Goal: Find specific page/section: Find specific page/section

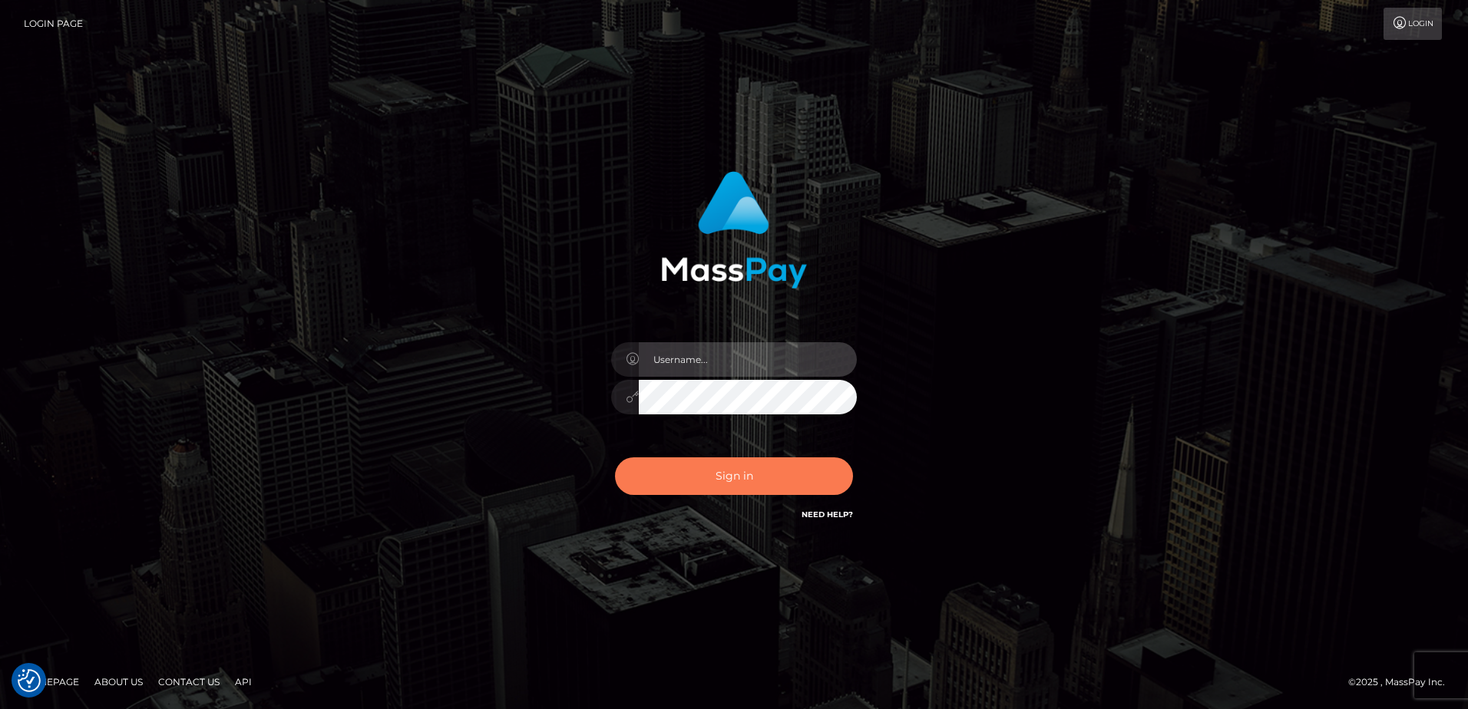
type input "alice.of"
click at [755, 489] on button "Sign in" at bounding box center [734, 476] width 238 height 38
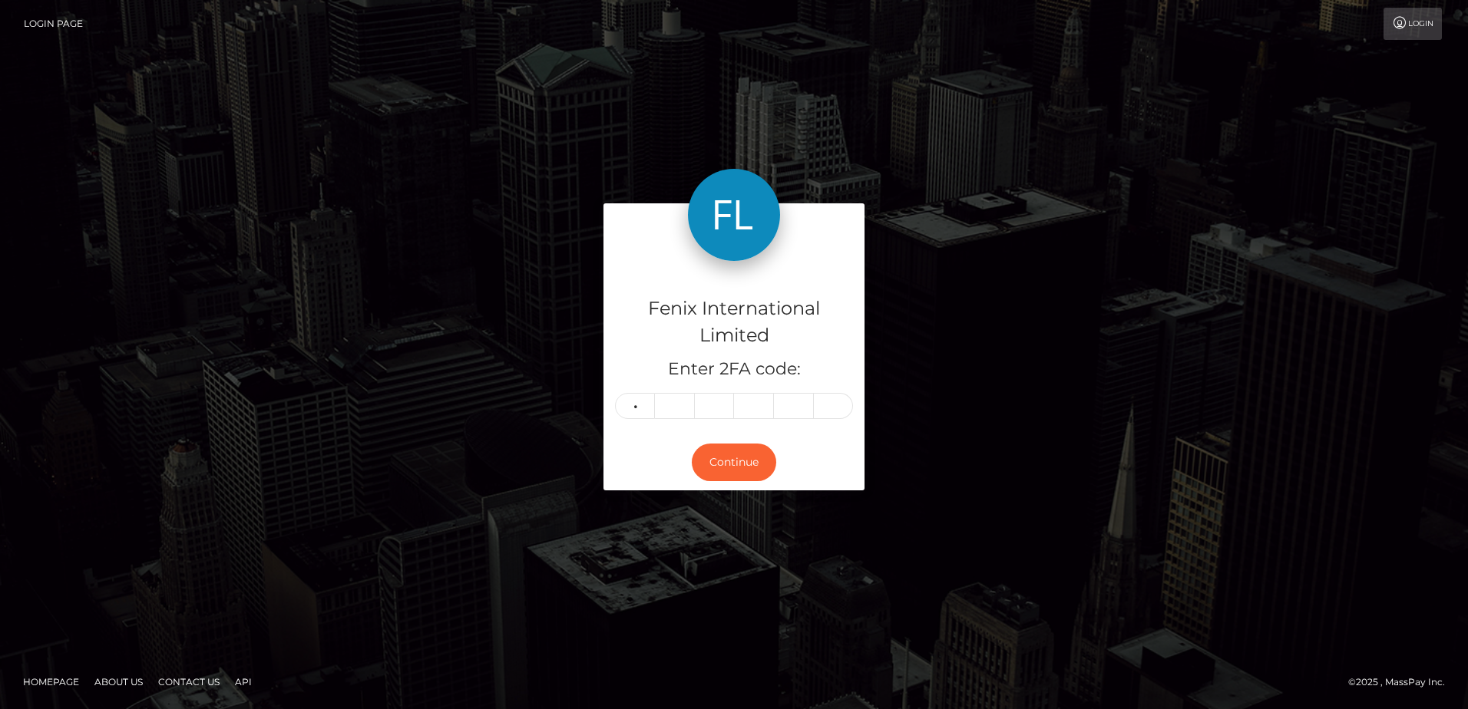
type input "0"
type input "1"
type input "4"
type input "0"
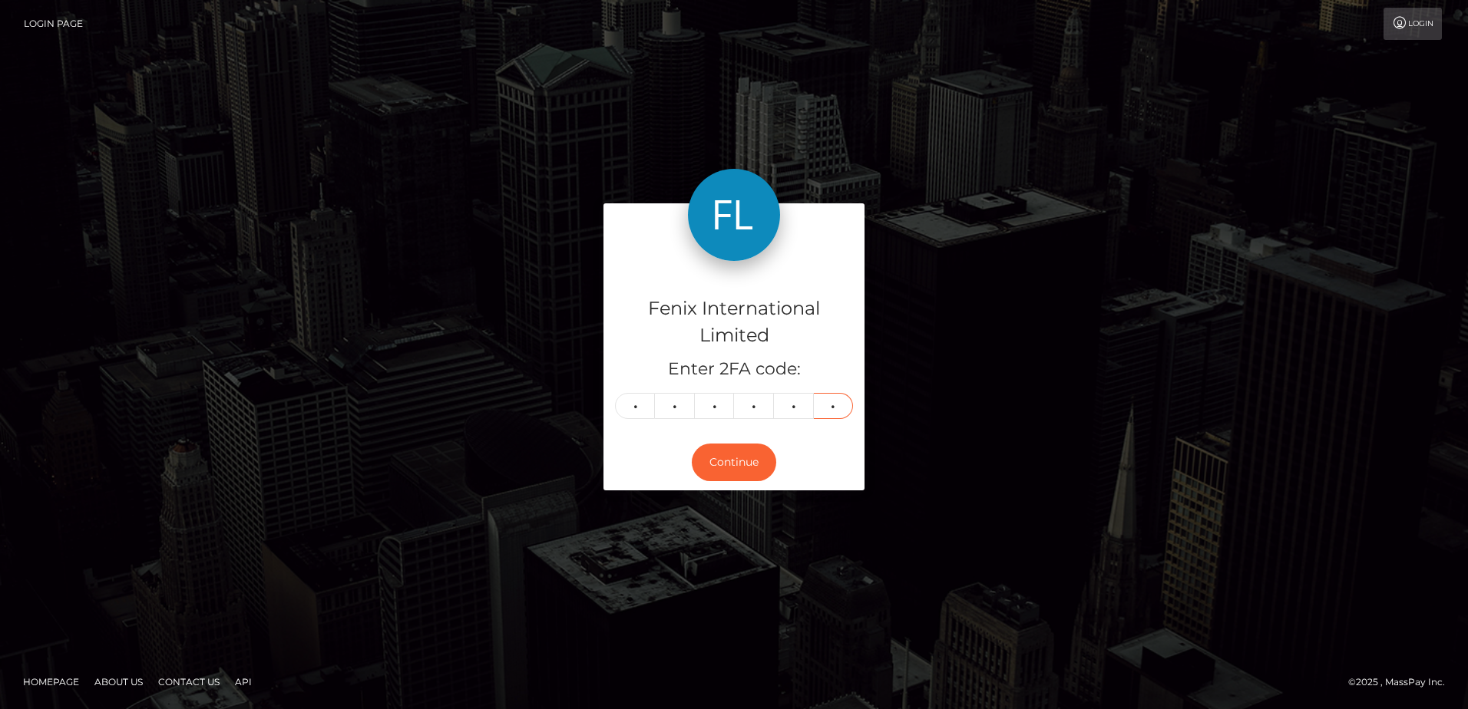
type input "8"
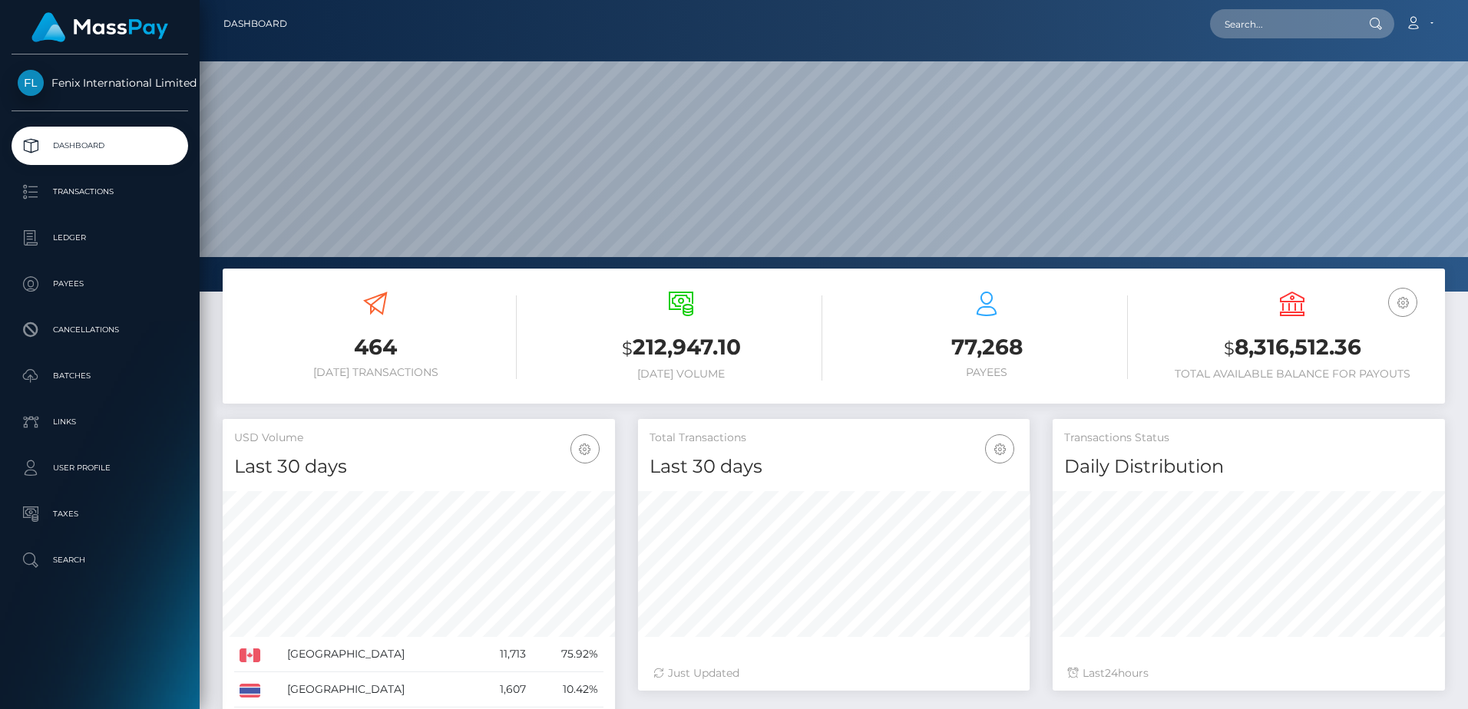
scroll to position [272, 391]
click at [1250, 20] on input "text" at bounding box center [1282, 23] width 144 height 29
paste input "04032540"
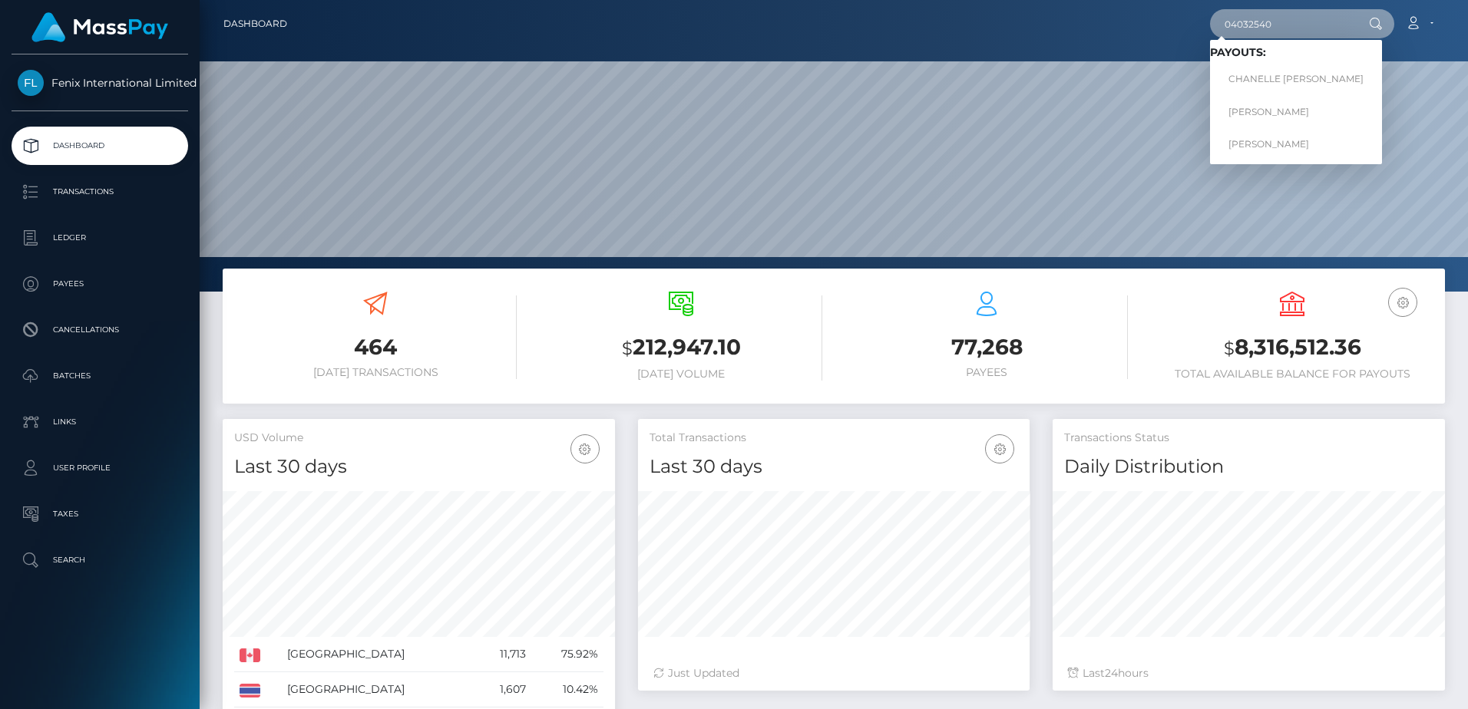
click at [1251, 22] on input "04032540" at bounding box center [1282, 23] width 144 height 29
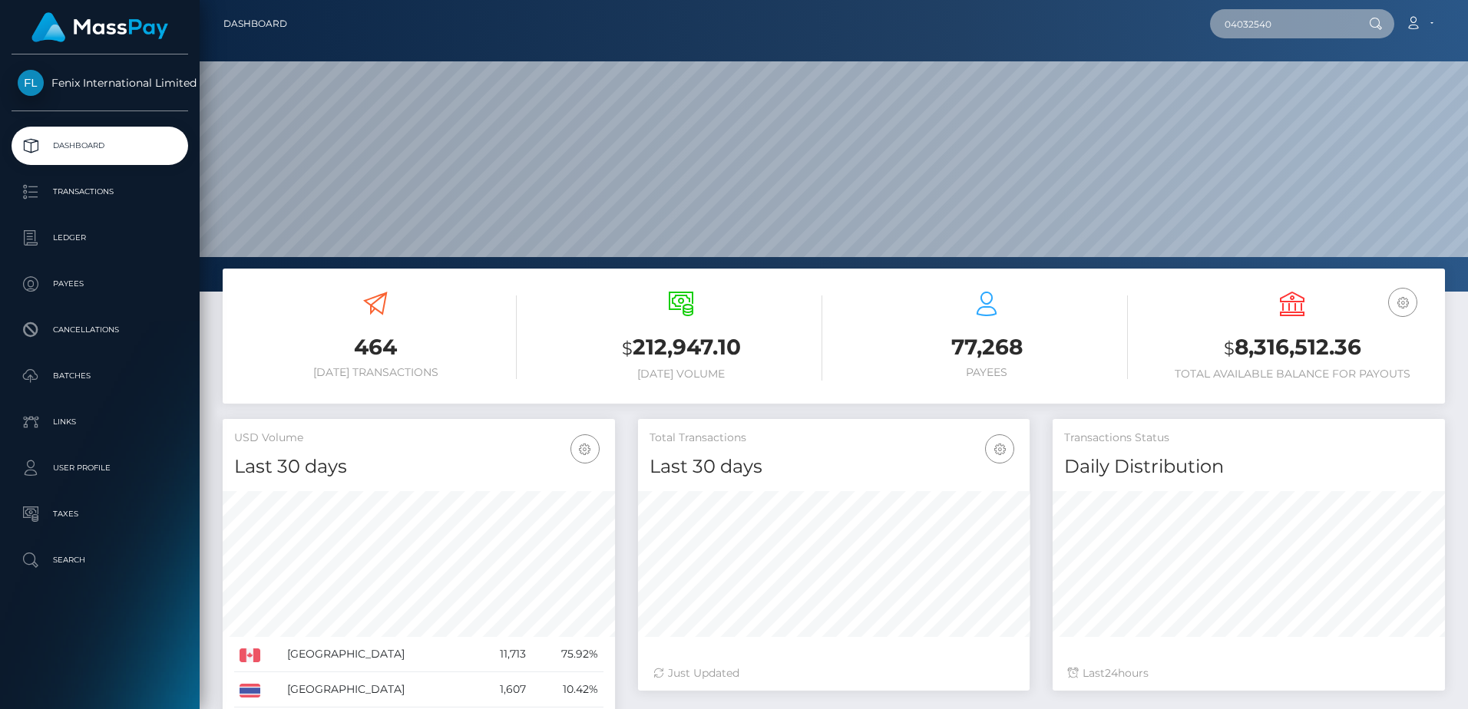
click at [1251, 22] on input "04032540" at bounding box center [1282, 23] width 144 height 29
paste input "77393379"
type input "77393379"
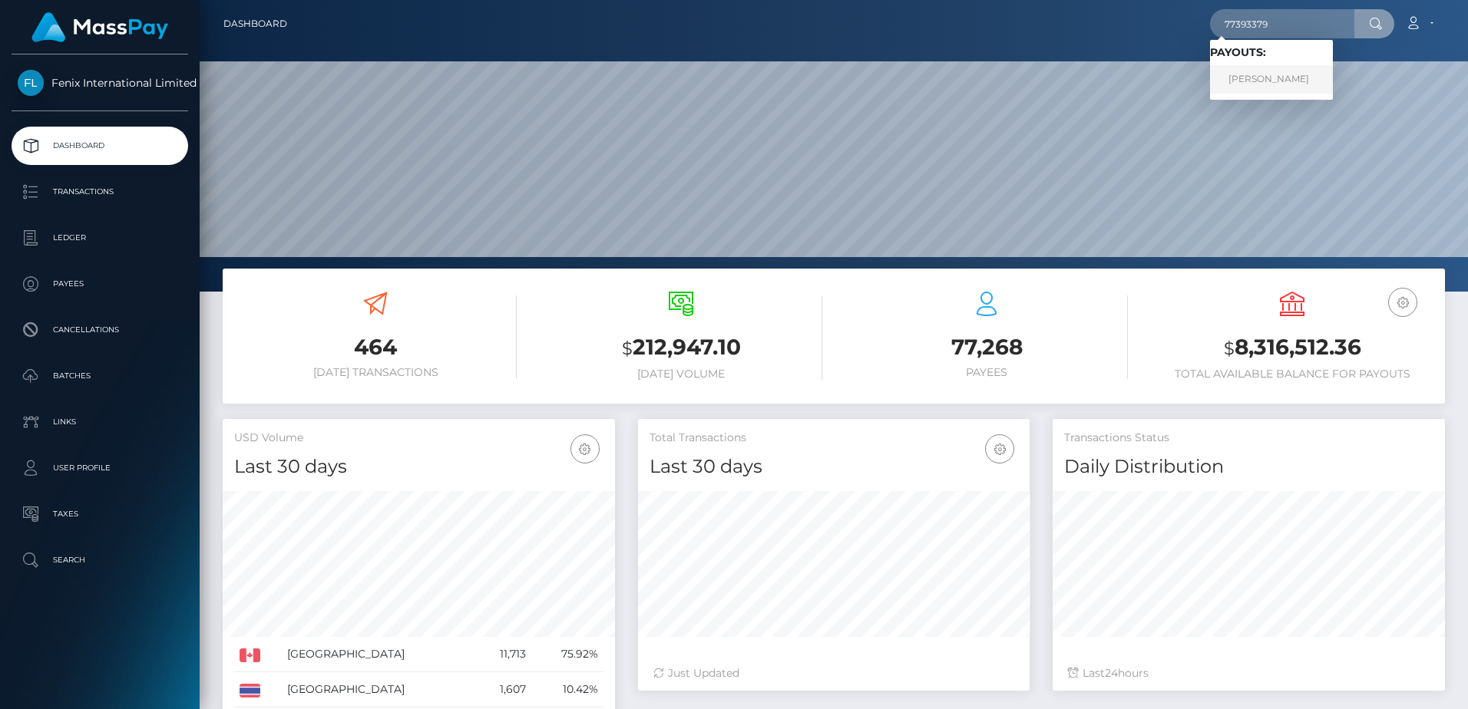
click at [1272, 88] on link "PAILIN WACHUDOM" at bounding box center [1271, 79] width 123 height 28
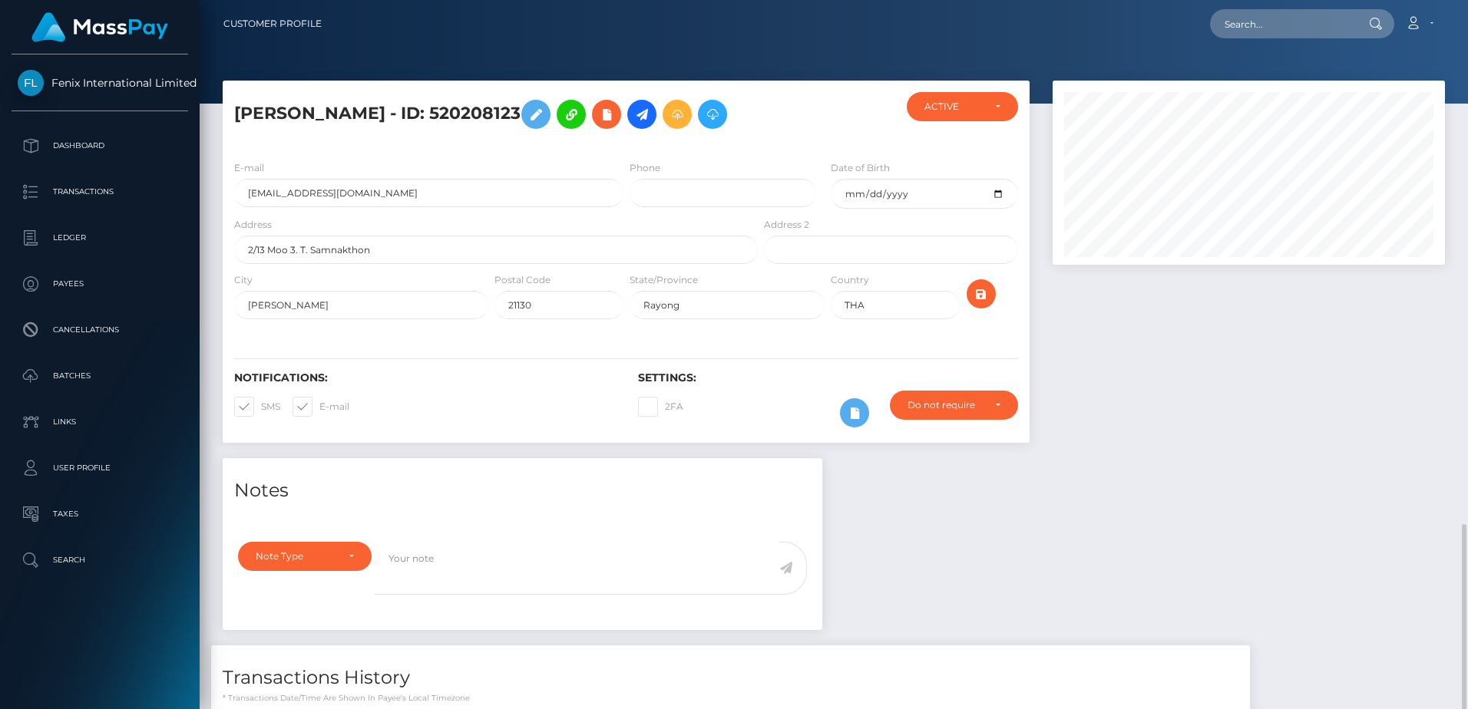
scroll to position [309, 0]
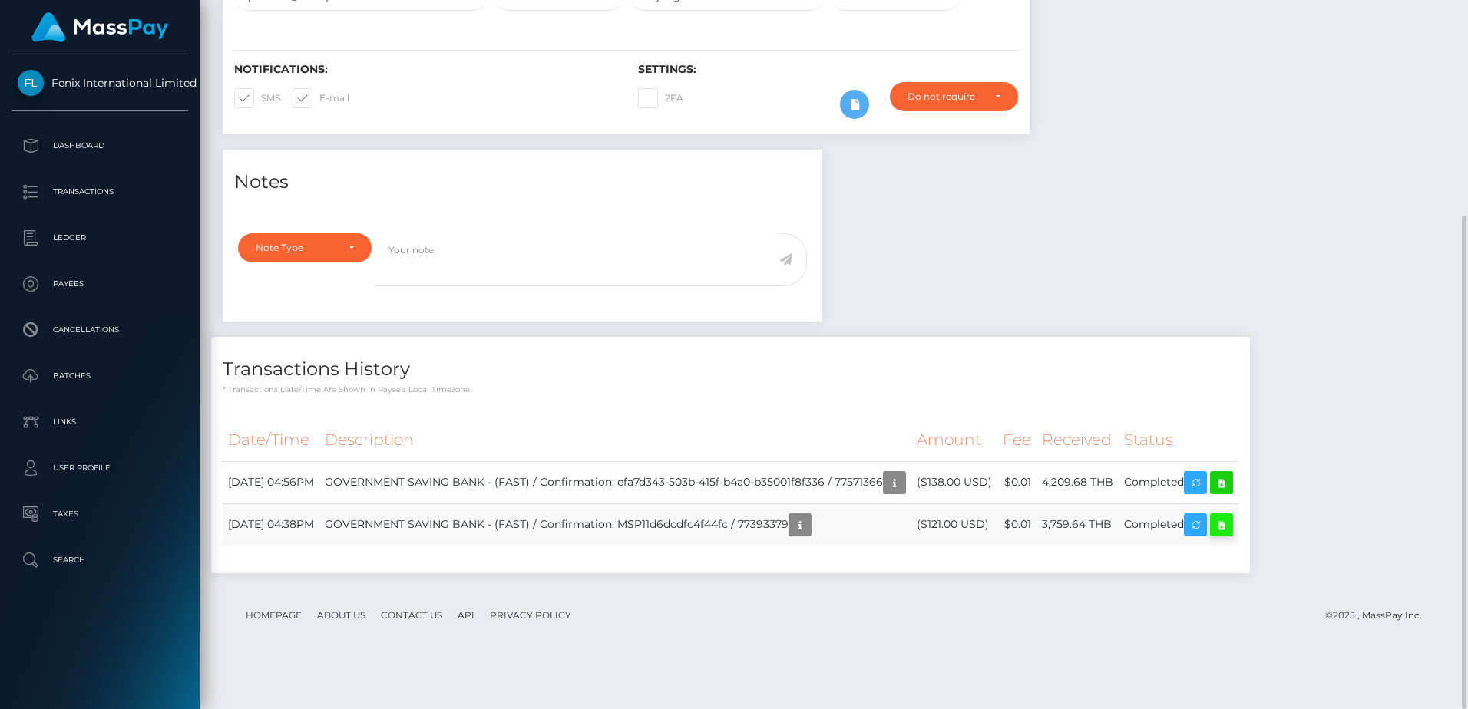
click at [1230, 535] on icon at bounding box center [1221, 525] width 18 height 19
